Goal: Obtain resource: Download file/media

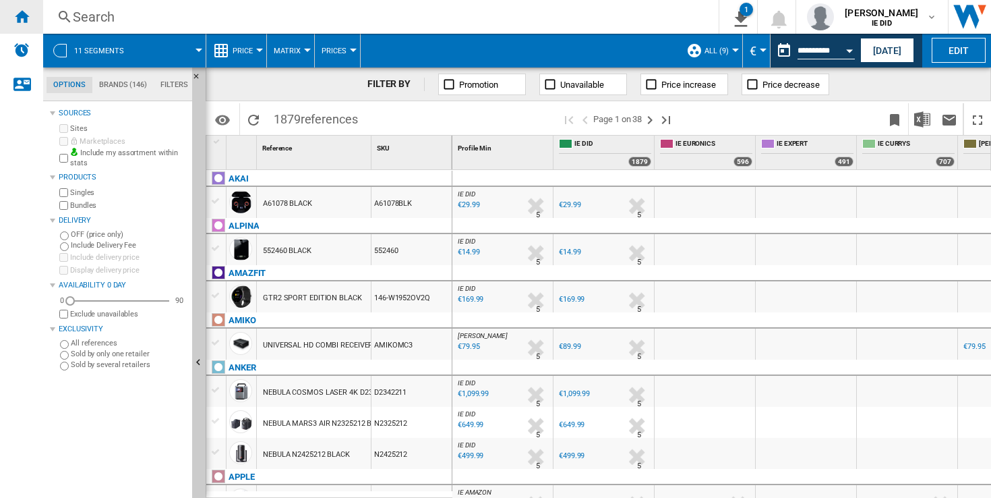
click at [28, 13] on ng-md-icon "Home" at bounding box center [21, 16] width 16 height 16
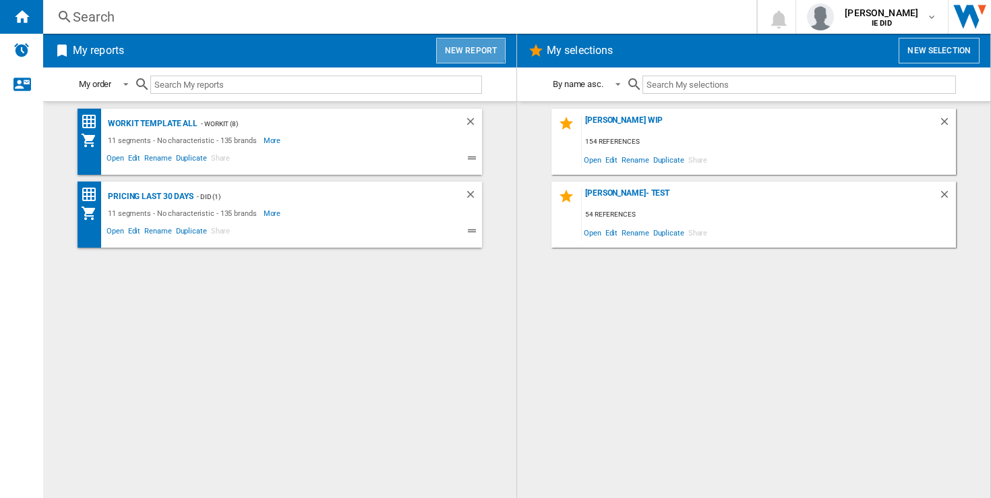
click at [463, 44] on button "New report" at bounding box center [470, 51] width 69 height 26
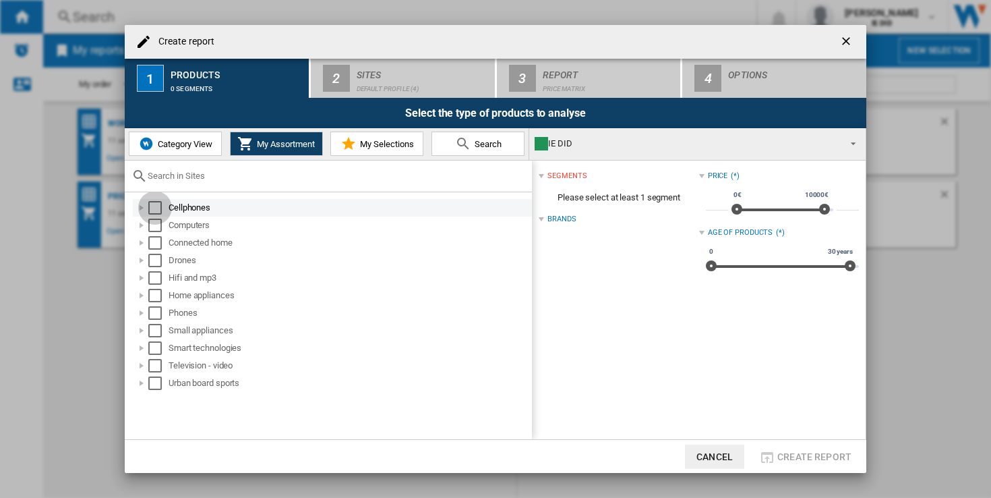
click at [158, 208] on div "Select" at bounding box center [154, 207] width 13 height 13
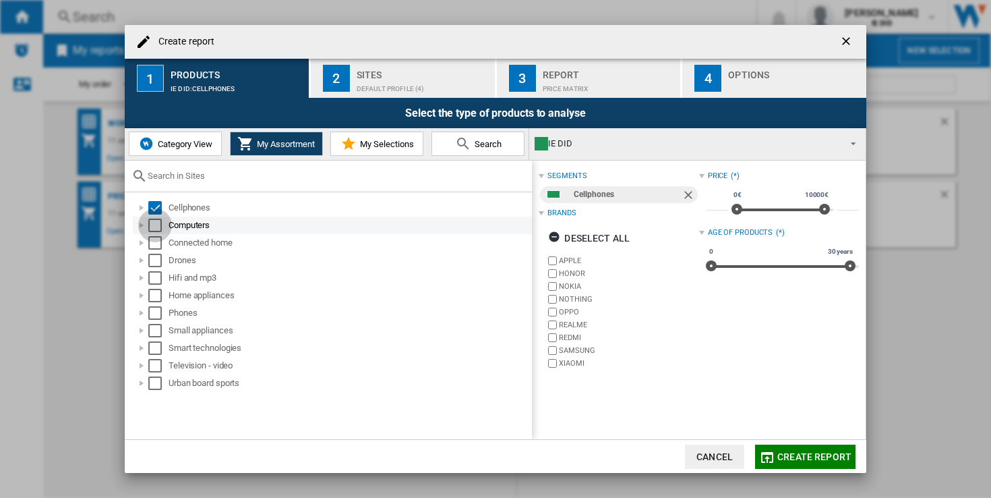
click at [158, 220] on div "Select" at bounding box center [154, 224] width 13 height 13
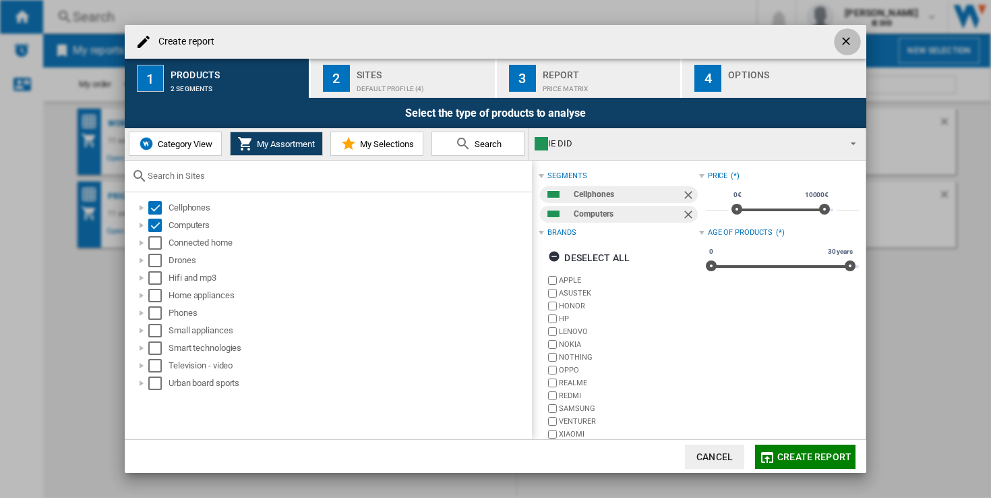
click at [844, 34] on ng-md-icon "getI18NText('BUTTONS.CLOSE_DIALOG')" at bounding box center [847, 42] width 16 height 16
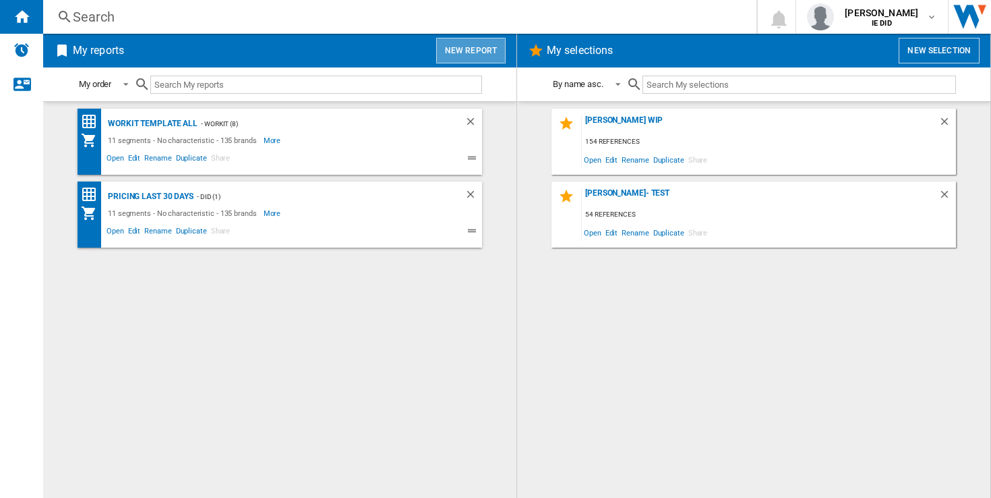
click at [487, 53] on button "New report" at bounding box center [470, 51] width 69 height 26
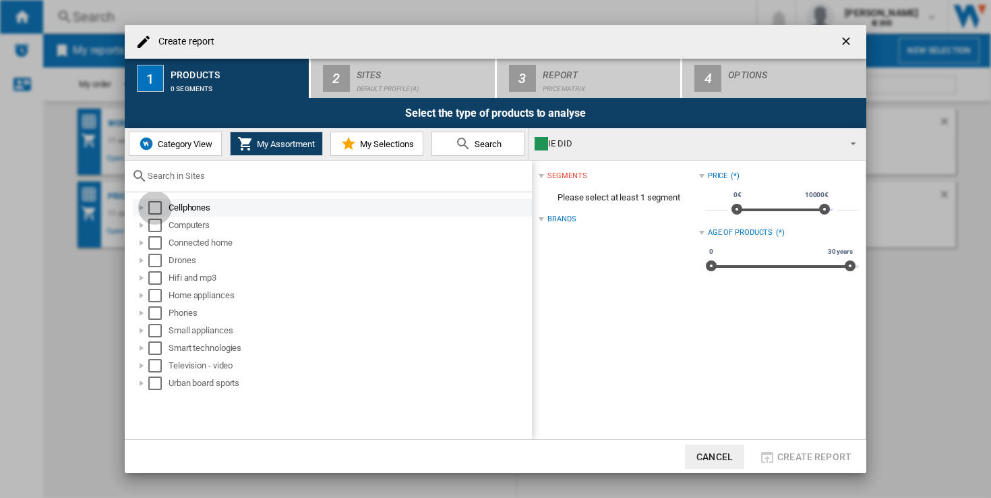
click at [156, 204] on div "Select" at bounding box center [154, 207] width 13 height 13
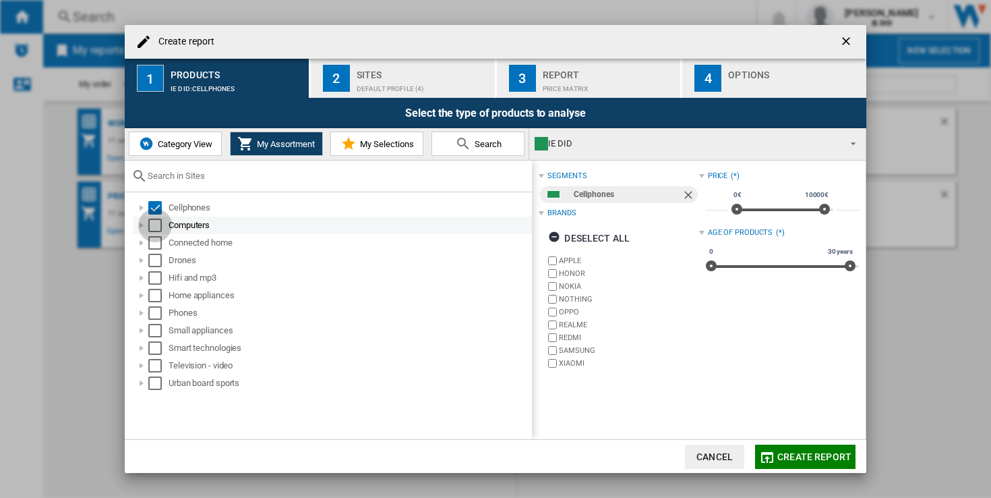
click at [156, 221] on div "Select" at bounding box center [154, 224] width 13 height 13
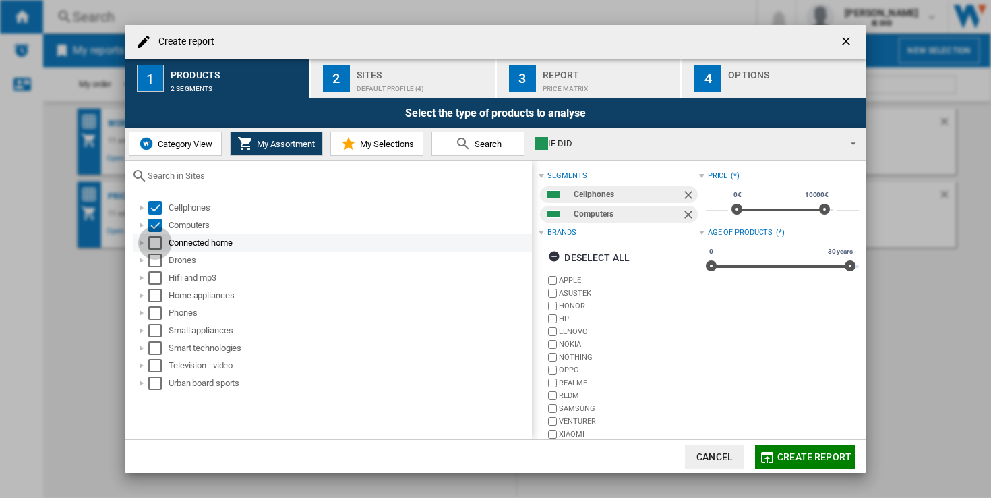
click at [157, 247] on div "Select" at bounding box center [154, 242] width 13 height 13
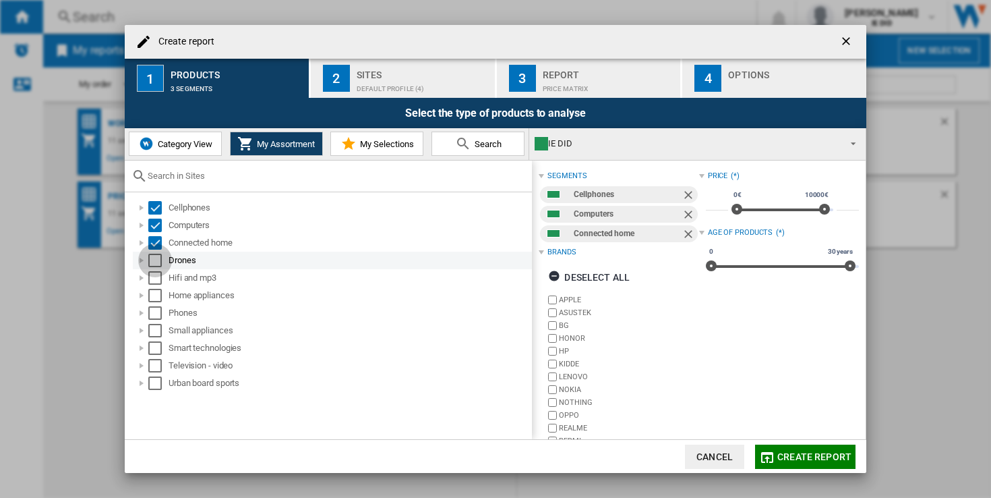
click at [158, 259] on div "Select" at bounding box center [154, 259] width 13 height 13
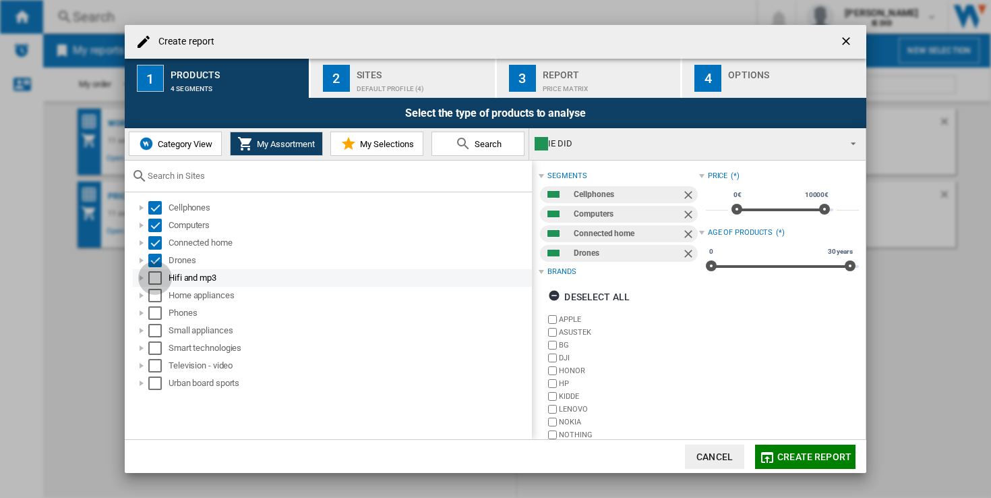
click at [158, 274] on div "Select" at bounding box center [154, 277] width 13 height 13
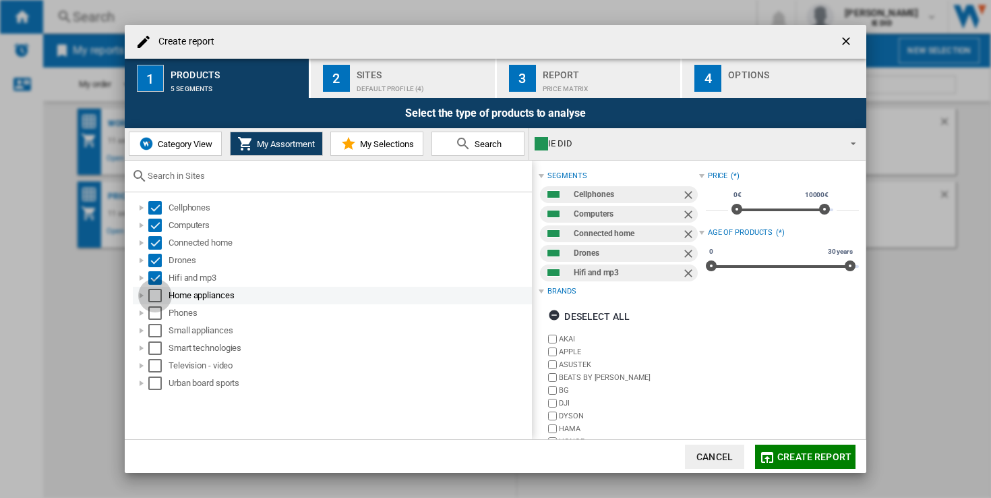
click at [159, 292] on div "Select" at bounding box center [154, 295] width 13 height 13
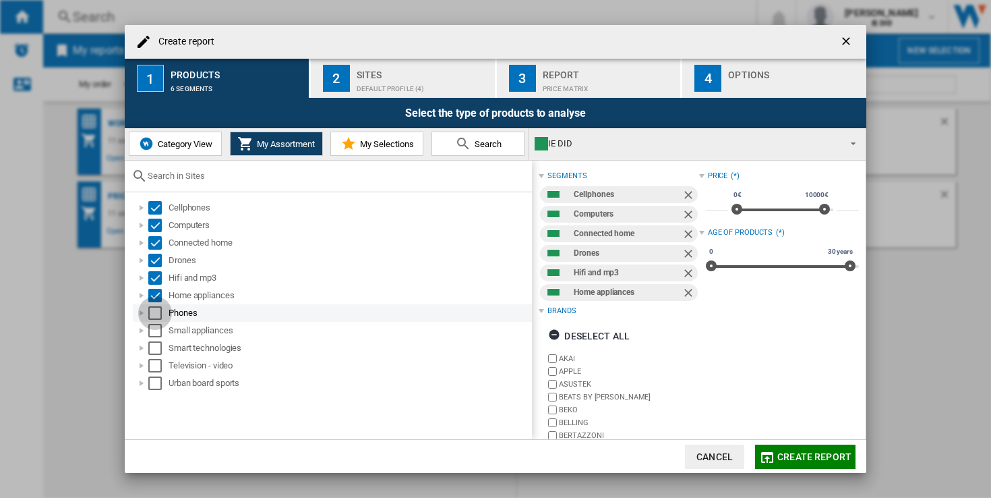
click at [159, 313] on div "Select" at bounding box center [154, 312] width 13 height 13
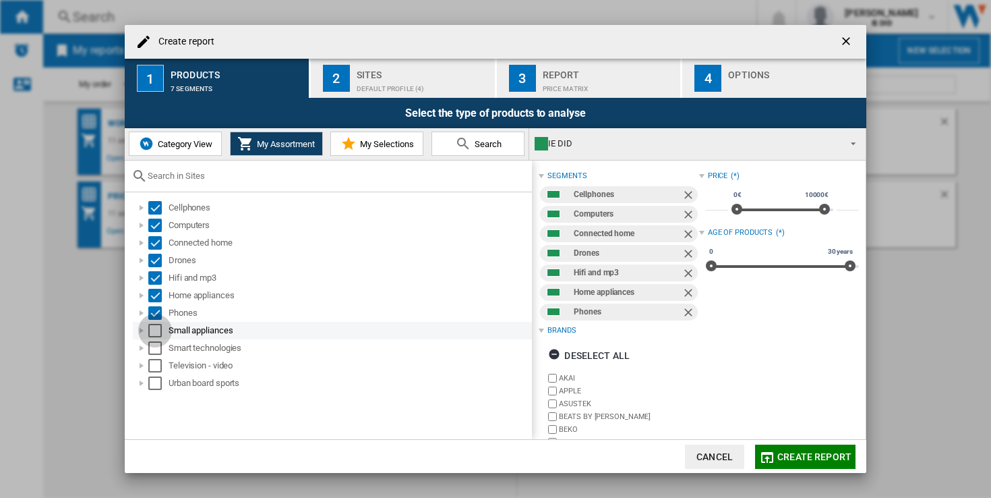
click at [160, 333] on div "Select" at bounding box center [154, 330] width 13 height 13
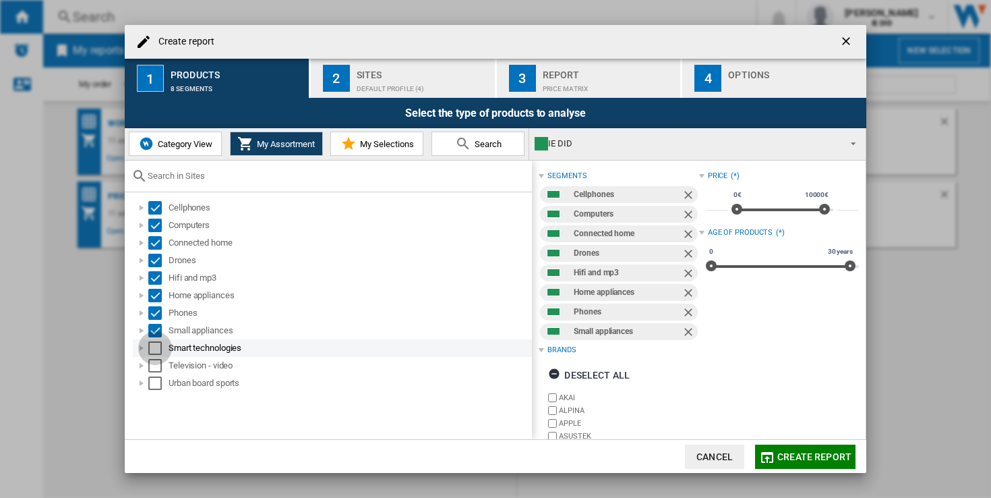
click at [160, 348] on div "Select" at bounding box center [154, 347] width 13 height 13
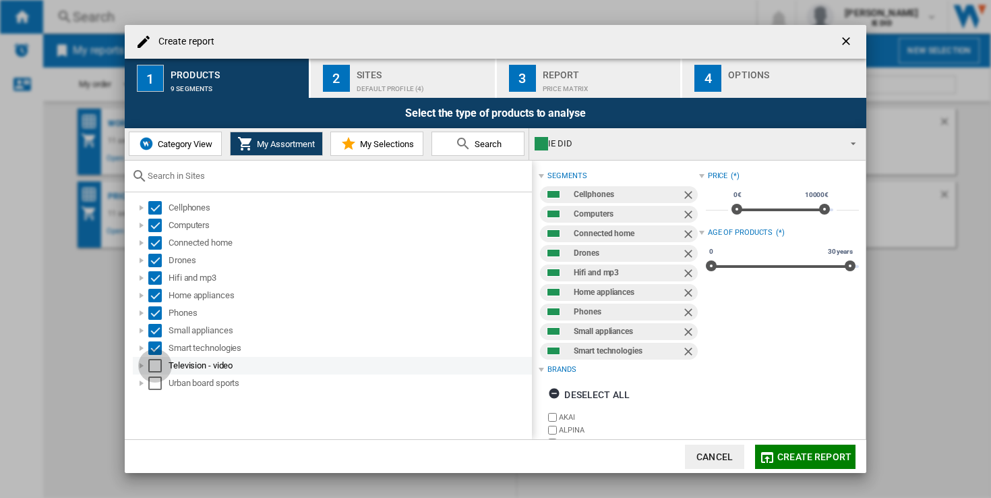
click at [160, 365] on div "Select" at bounding box center [154, 365] width 13 height 13
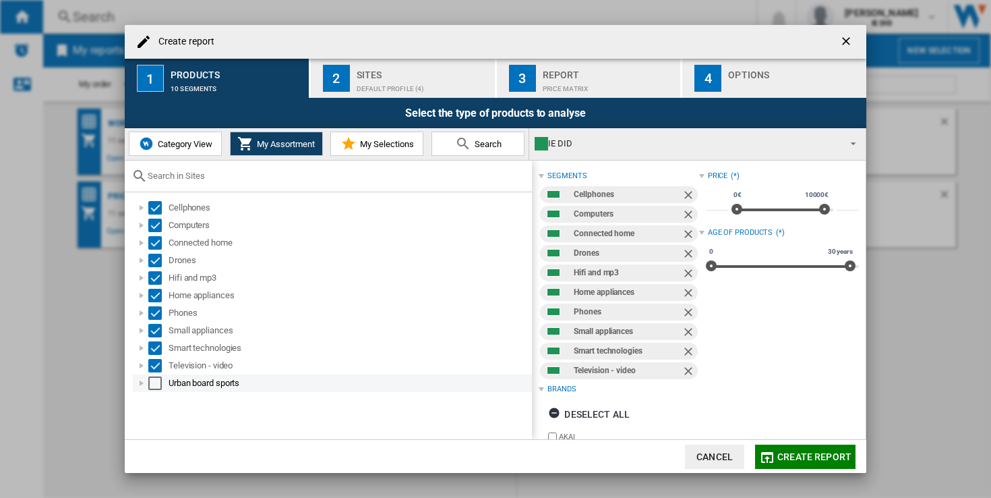
click at [160, 379] on div "Select" at bounding box center [154, 382] width 13 height 13
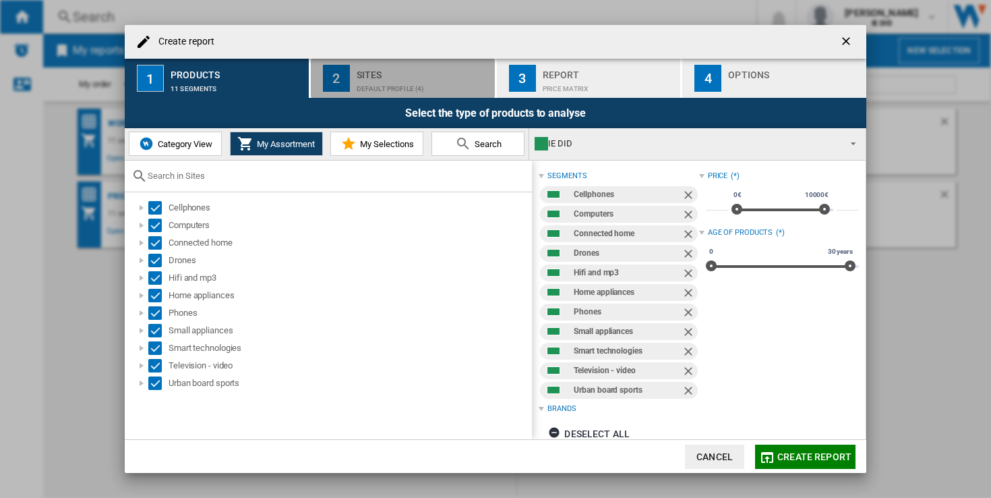
click at [412, 85] on div "Default profile (4)" at bounding box center [423, 85] width 133 height 14
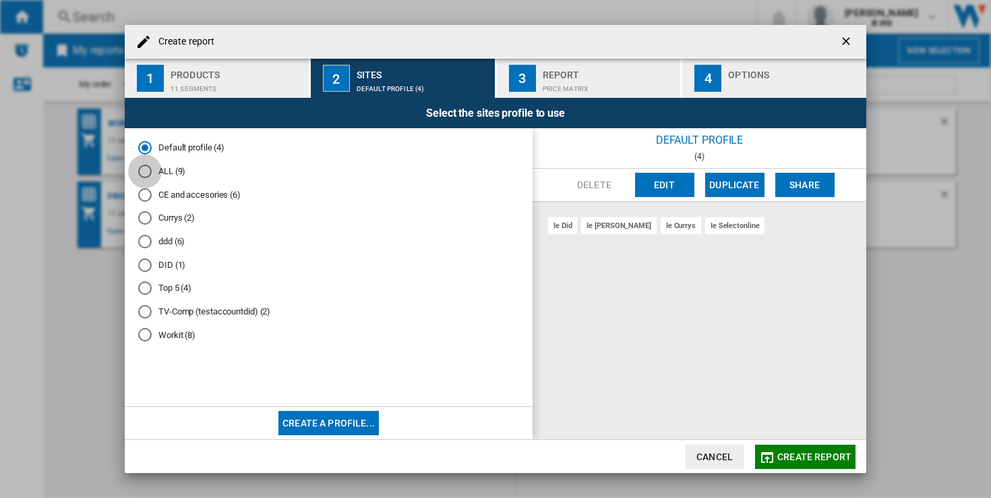
click at [144, 171] on div "ALL (9)" at bounding box center [144, 170] width 13 height 13
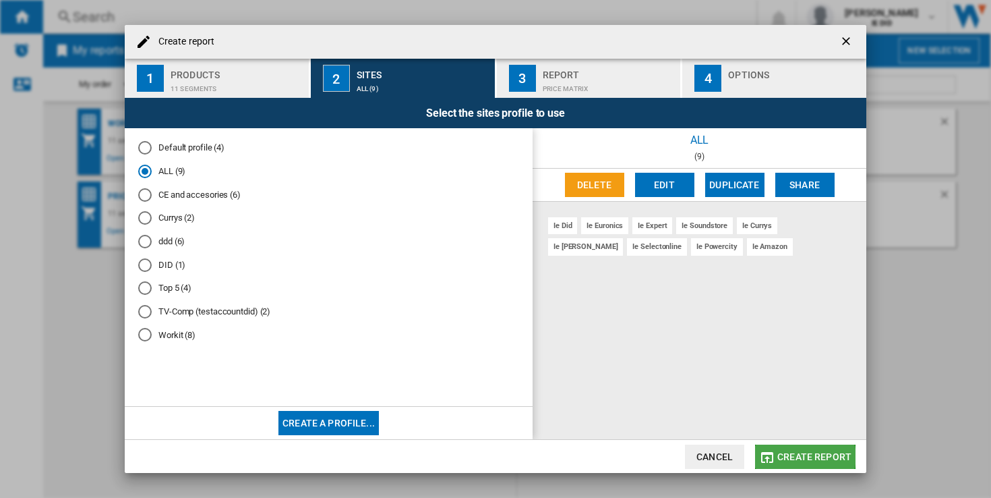
click at [802, 456] on span "Create report" at bounding box center [814, 456] width 74 height 11
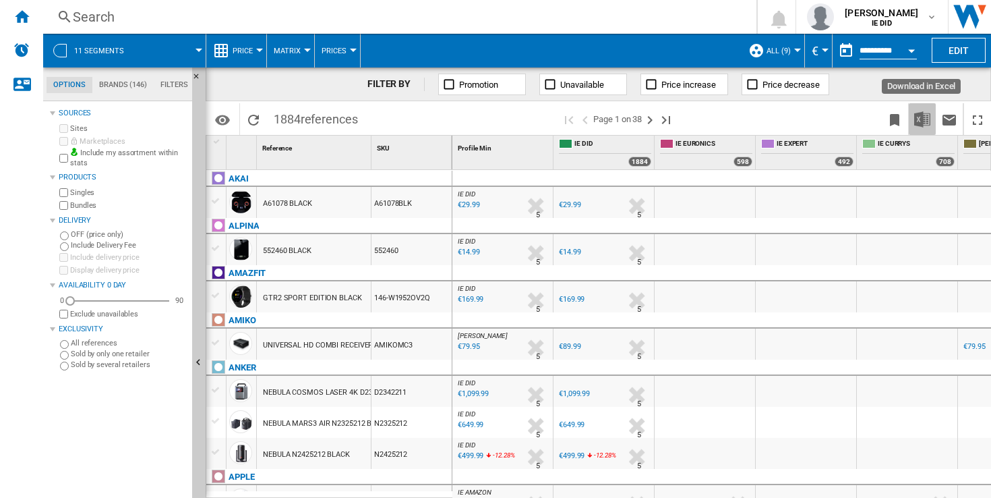
click at [923, 119] on img "Download in Excel" at bounding box center [922, 119] width 16 height 16
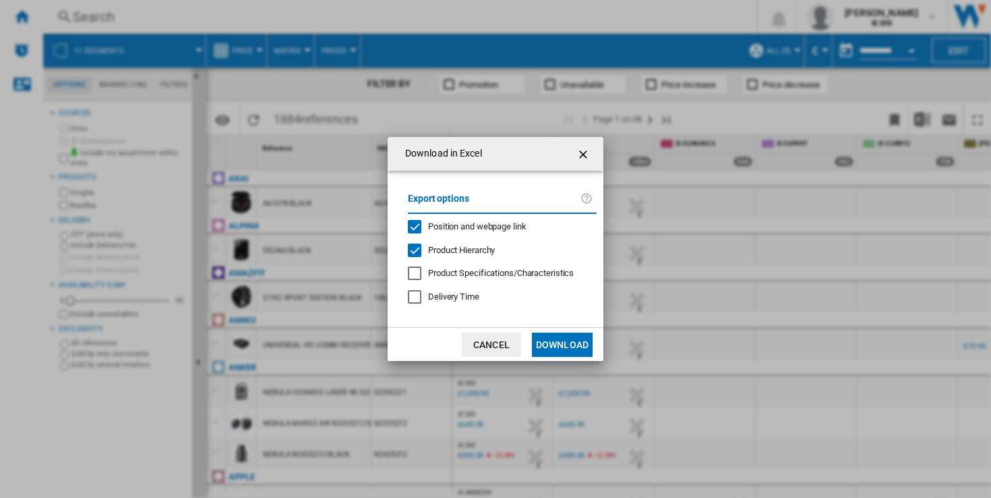
click at [558, 350] on button "Download" at bounding box center [562, 344] width 61 height 24
